Goal: Information Seeking & Learning: Check status

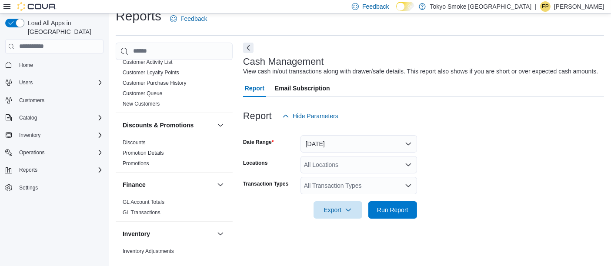
scroll to position [224, 0]
click at [35, 114] on span "Catalog" at bounding box center [28, 117] width 18 height 7
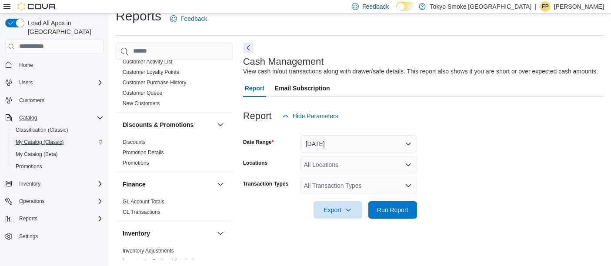
click at [55, 139] on span "My Catalog (Classic)" at bounding box center [40, 142] width 48 height 7
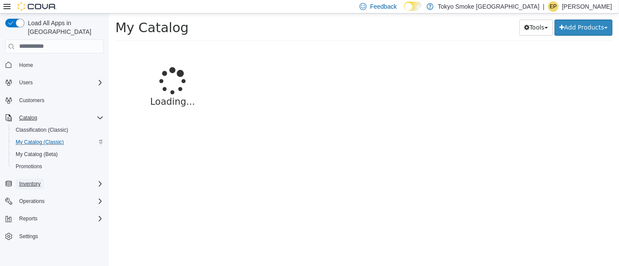
click at [38, 181] on span "Inventory" at bounding box center [29, 184] width 21 height 7
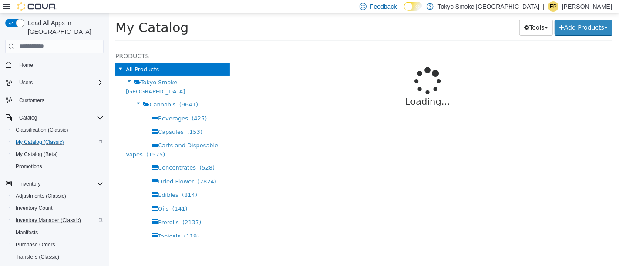
select select "**********"
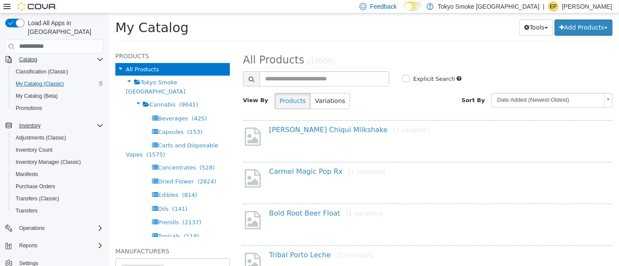
scroll to position [57, 0]
click at [30, 244] on span "Reports" at bounding box center [28, 247] width 18 height 7
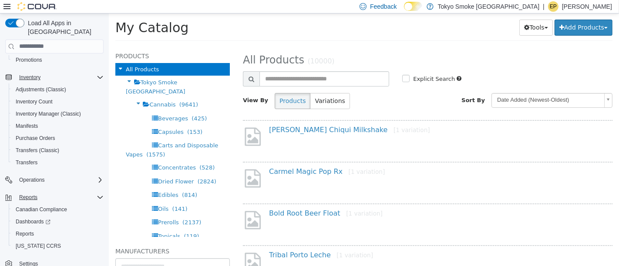
scroll to position [105, 0]
click at [20, 232] on span "Reports" at bounding box center [25, 235] width 18 height 7
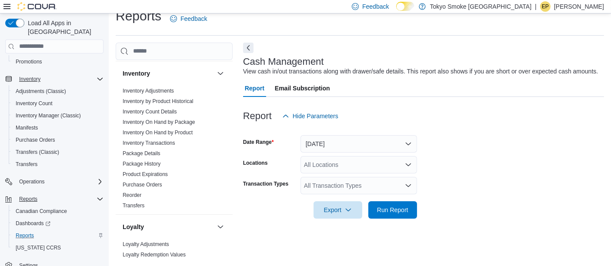
scroll to position [385, 0]
click at [189, 129] on link "Inventory On Hand by Product" at bounding box center [158, 132] width 70 height 6
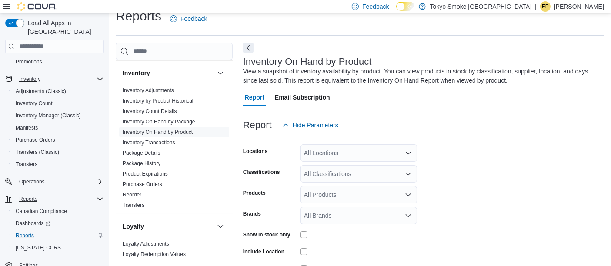
scroll to position [29, 0]
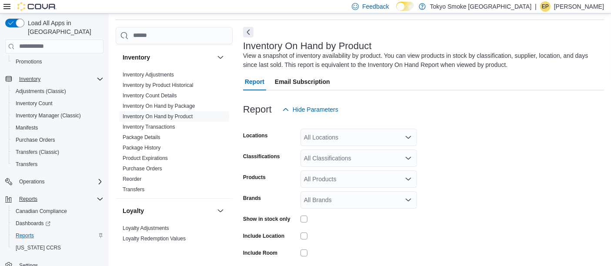
click at [343, 160] on div "All Classifications" at bounding box center [359, 158] width 117 height 17
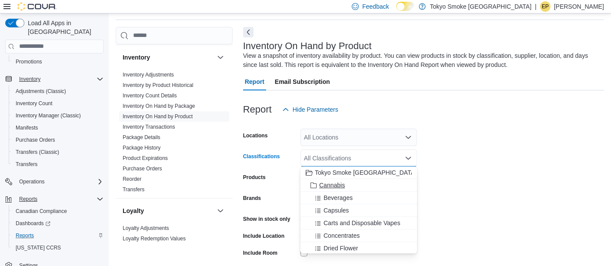
click at [348, 187] on div "Cannabis" at bounding box center [359, 185] width 106 height 9
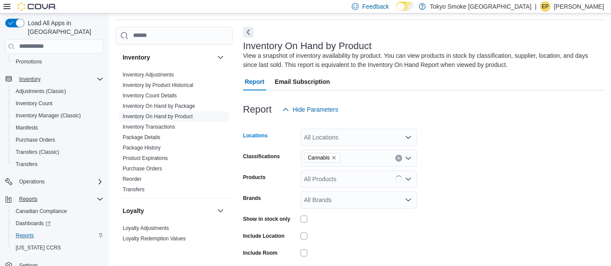
click at [330, 136] on div "All Locations" at bounding box center [359, 137] width 117 height 17
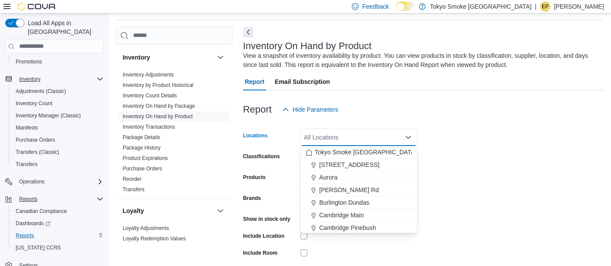
click at [397, 151] on div "Tokyo Smoke [GEOGRAPHIC_DATA]" at bounding box center [359, 152] width 106 height 9
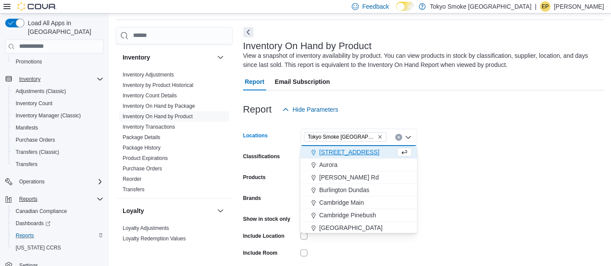
click at [514, 144] on form "Locations [GEOGRAPHIC_DATA] Smoke [GEOGRAPHIC_DATA] Combo box. Selected. [GEOGR…" at bounding box center [423, 209] width 361 height 183
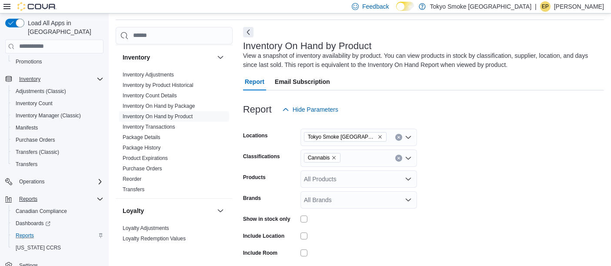
scroll to position [80, 0]
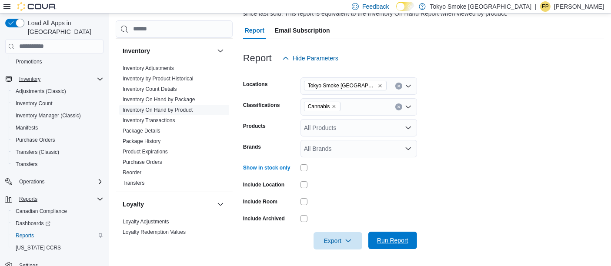
click at [401, 243] on span "Run Report" at bounding box center [392, 240] width 31 height 9
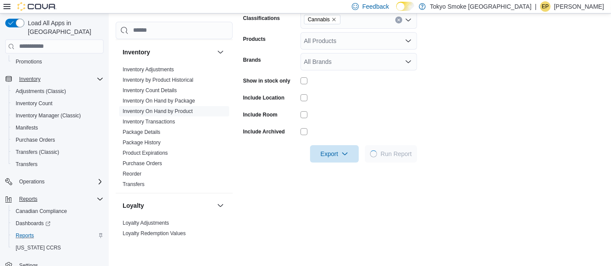
scroll to position [167, 0]
click at [487, 142] on div at bounding box center [423, 142] width 361 height 7
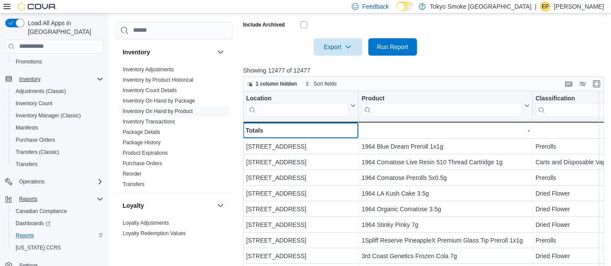
scroll to position [274, 0]
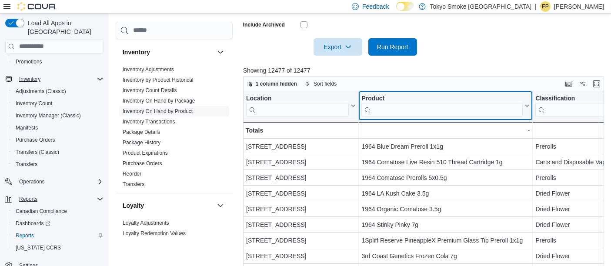
click at [396, 106] on input "search" at bounding box center [442, 110] width 161 height 14
type input "*"
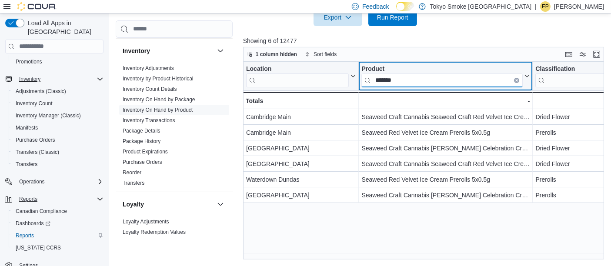
scroll to position [303, 0]
type input "*******"
